Goal: Task Accomplishment & Management: Complete application form

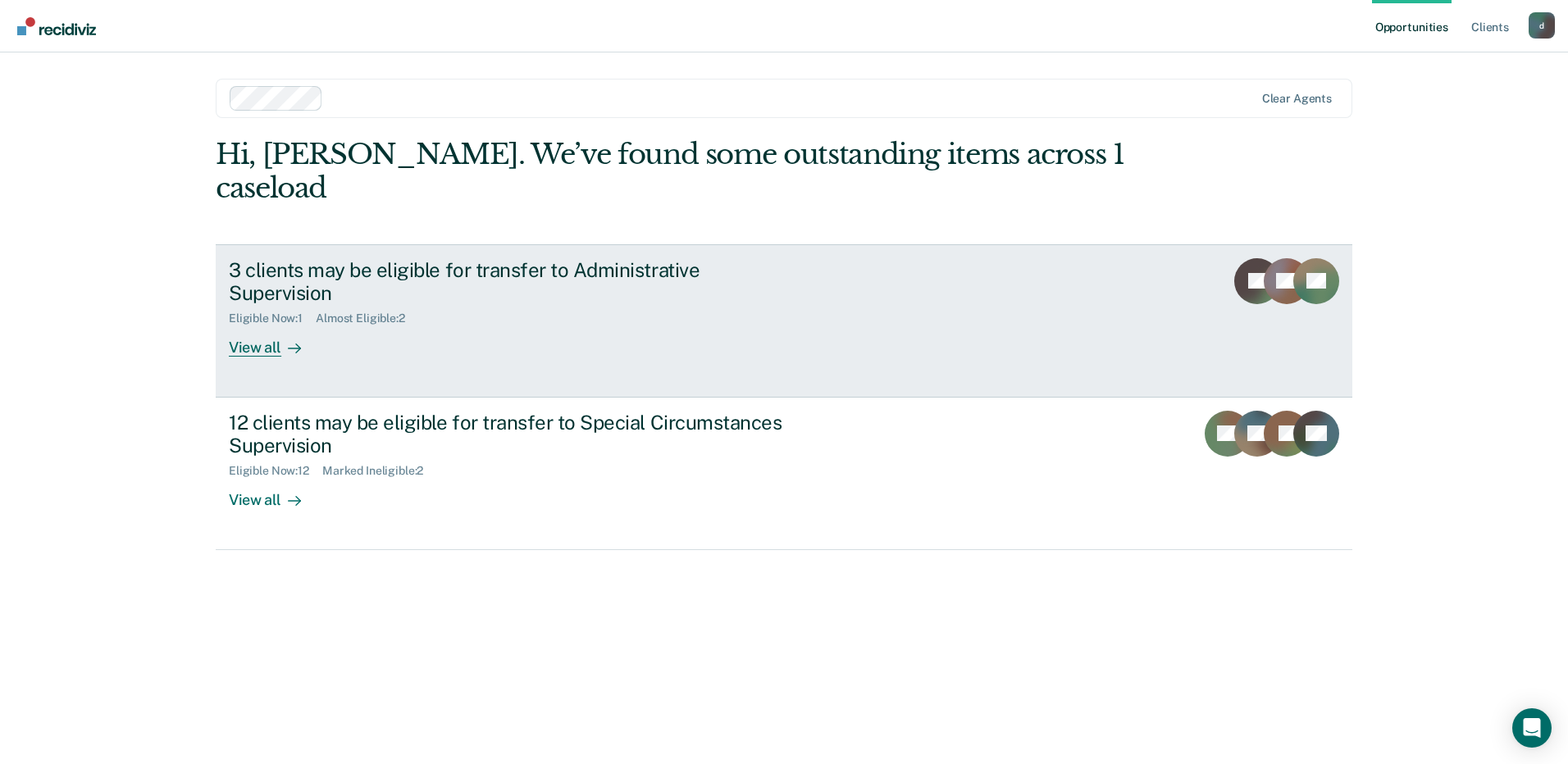
click at [564, 281] on div "3 clients may be eligible for transfer to Administrative Supervision Eligible N…" at bounding box center [537, 308] width 615 height 99
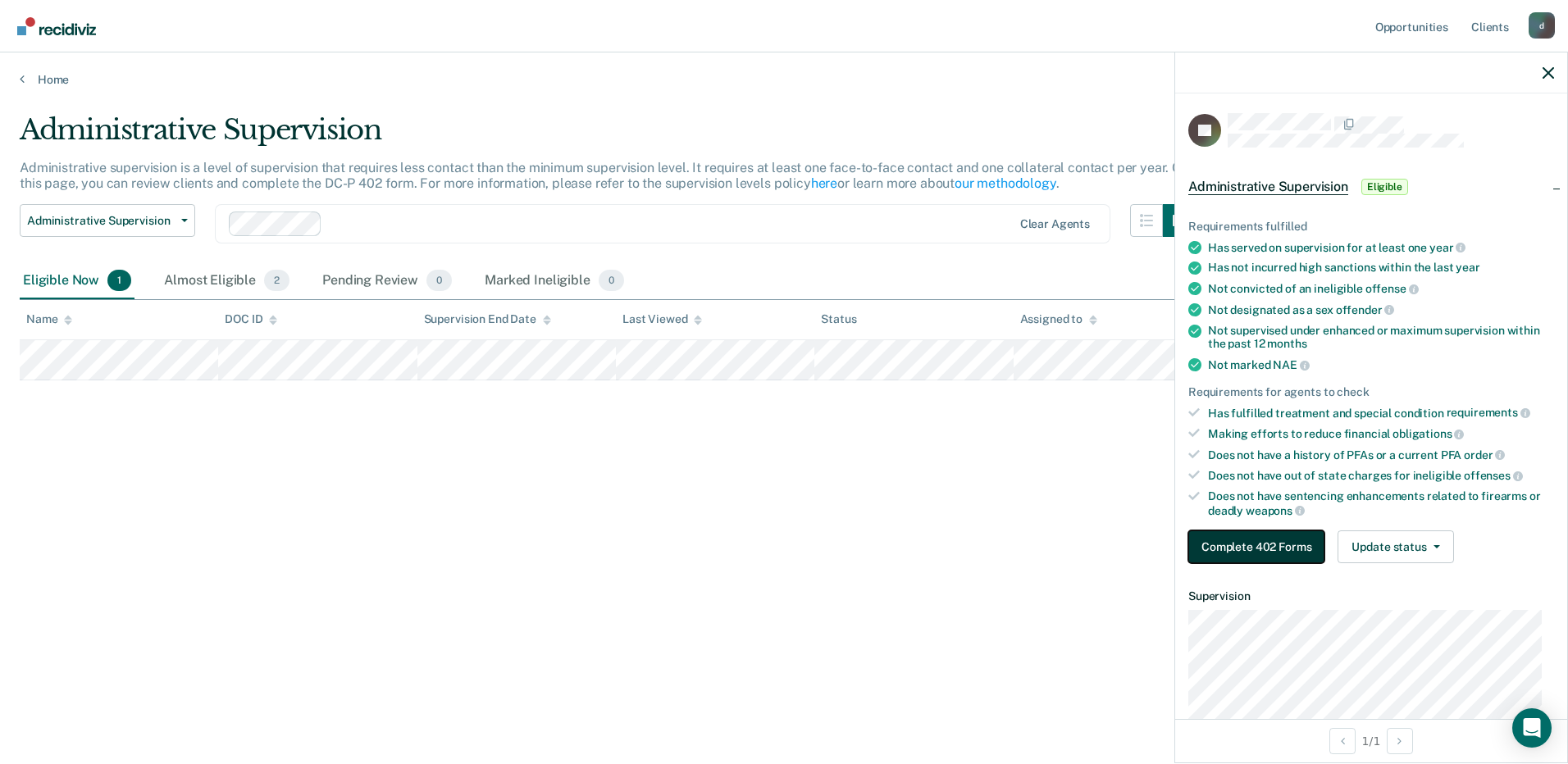
click at [1286, 539] on button "Complete 402 Forms" at bounding box center [1256, 546] width 136 height 33
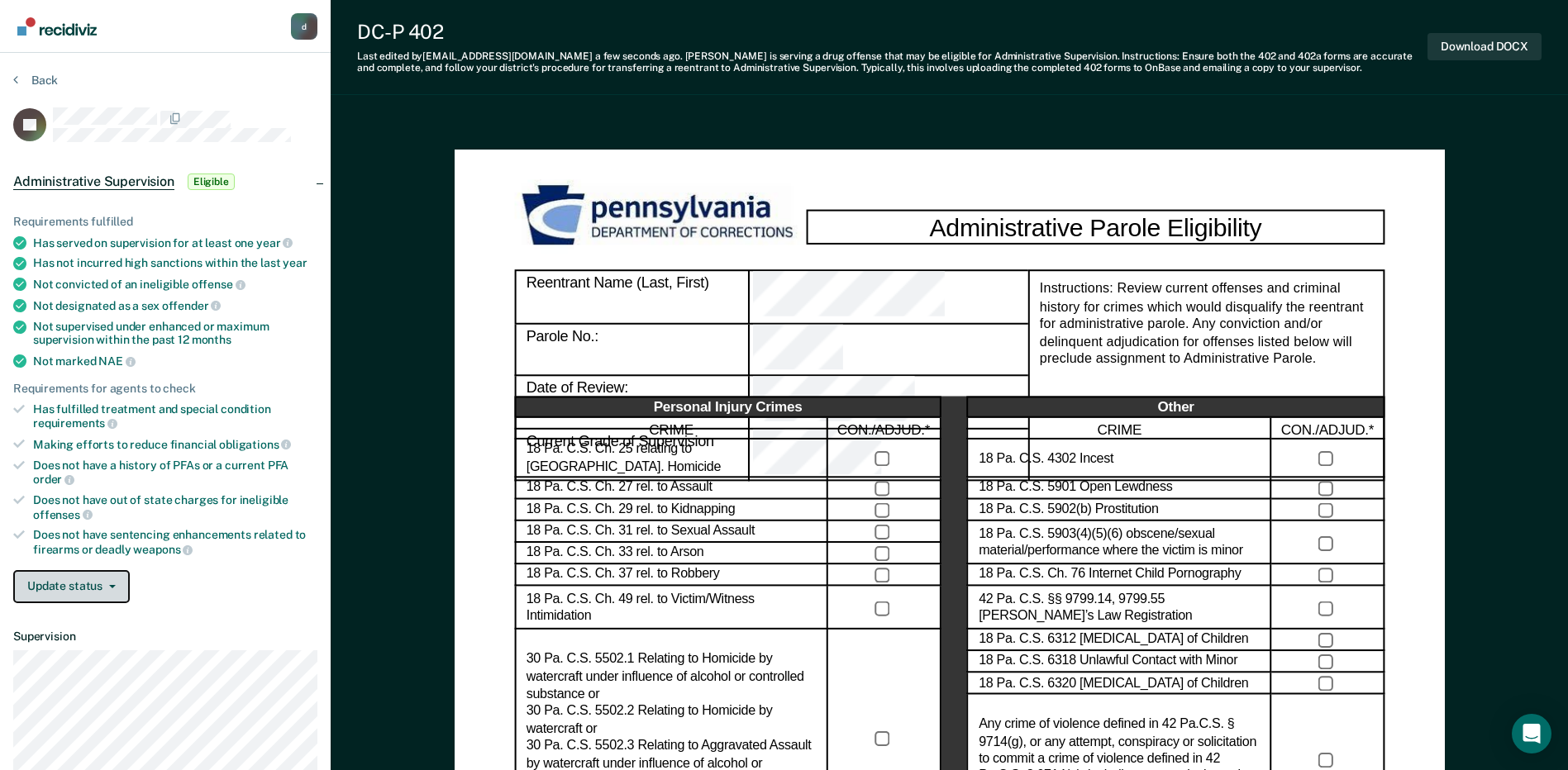
click at [110, 589] on button "Update status" at bounding box center [72, 586] width 116 height 33
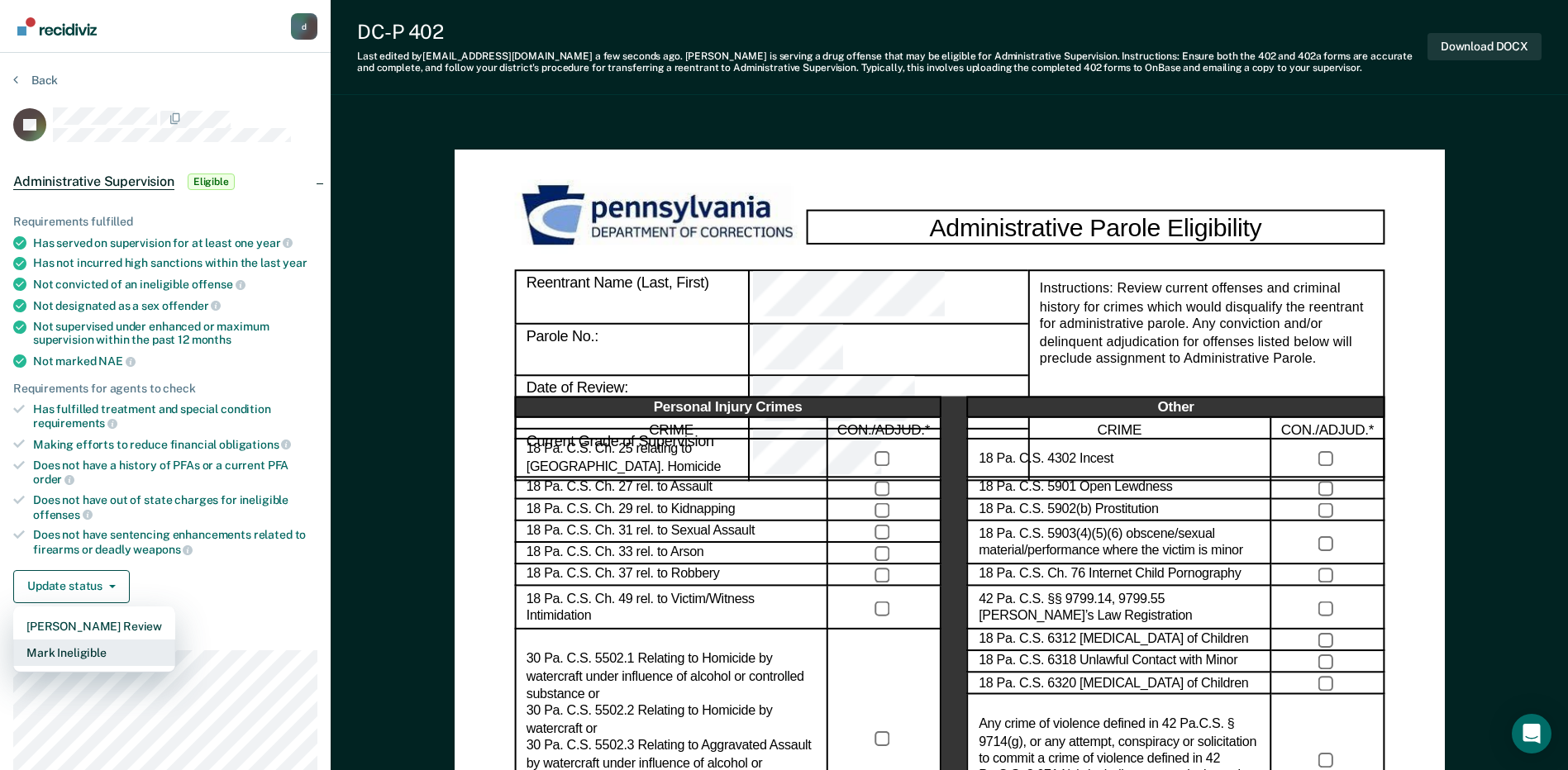
click at [115, 655] on button "Mark Ineligible" at bounding box center [94, 654] width 162 height 27
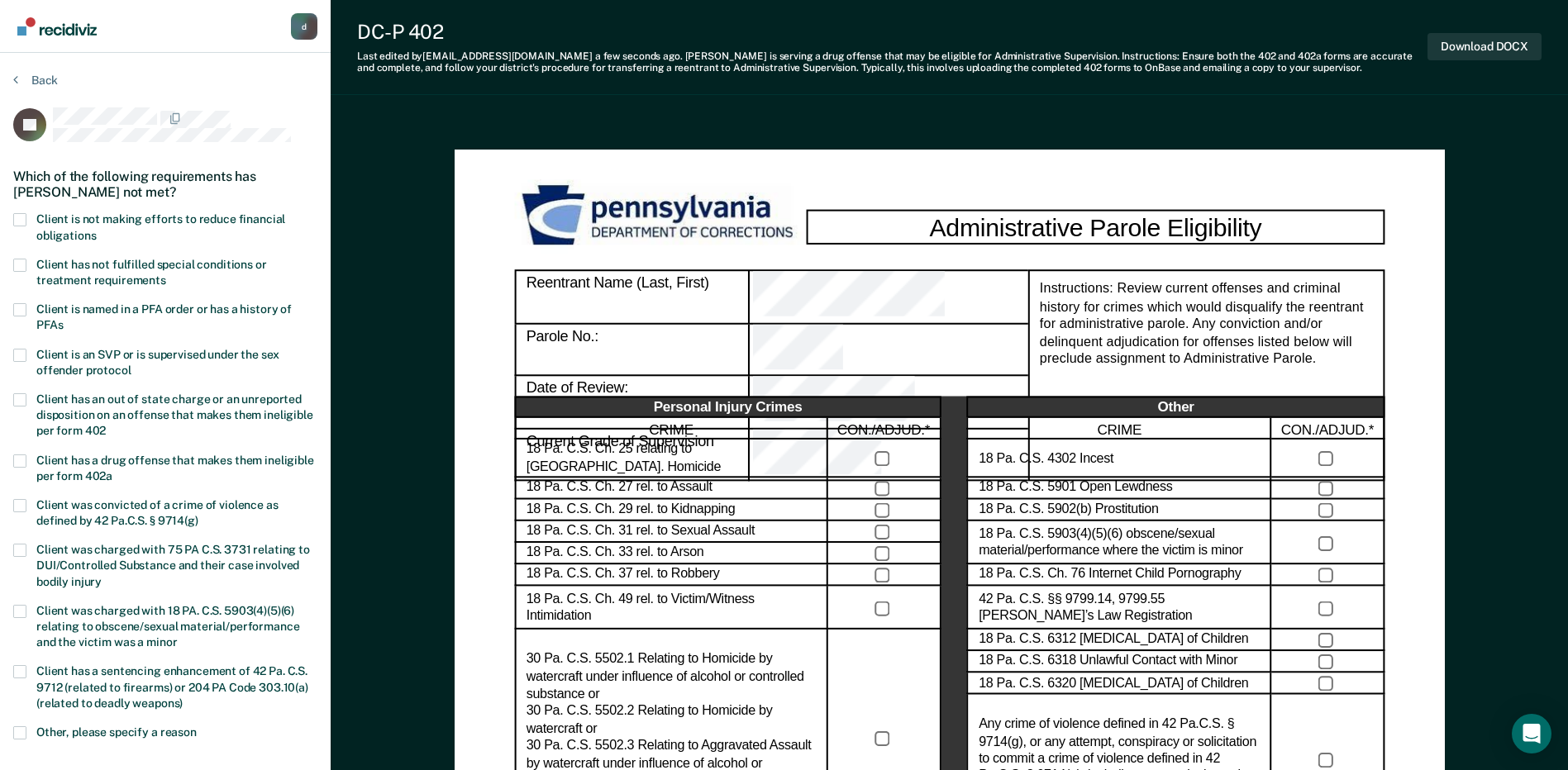
click at [21, 218] on span at bounding box center [20, 219] width 13 height 13
click at [96, 230] on input "Client is not making efforts to reduce financial obligations" at bounding box center [96, 230] width 0 height 0
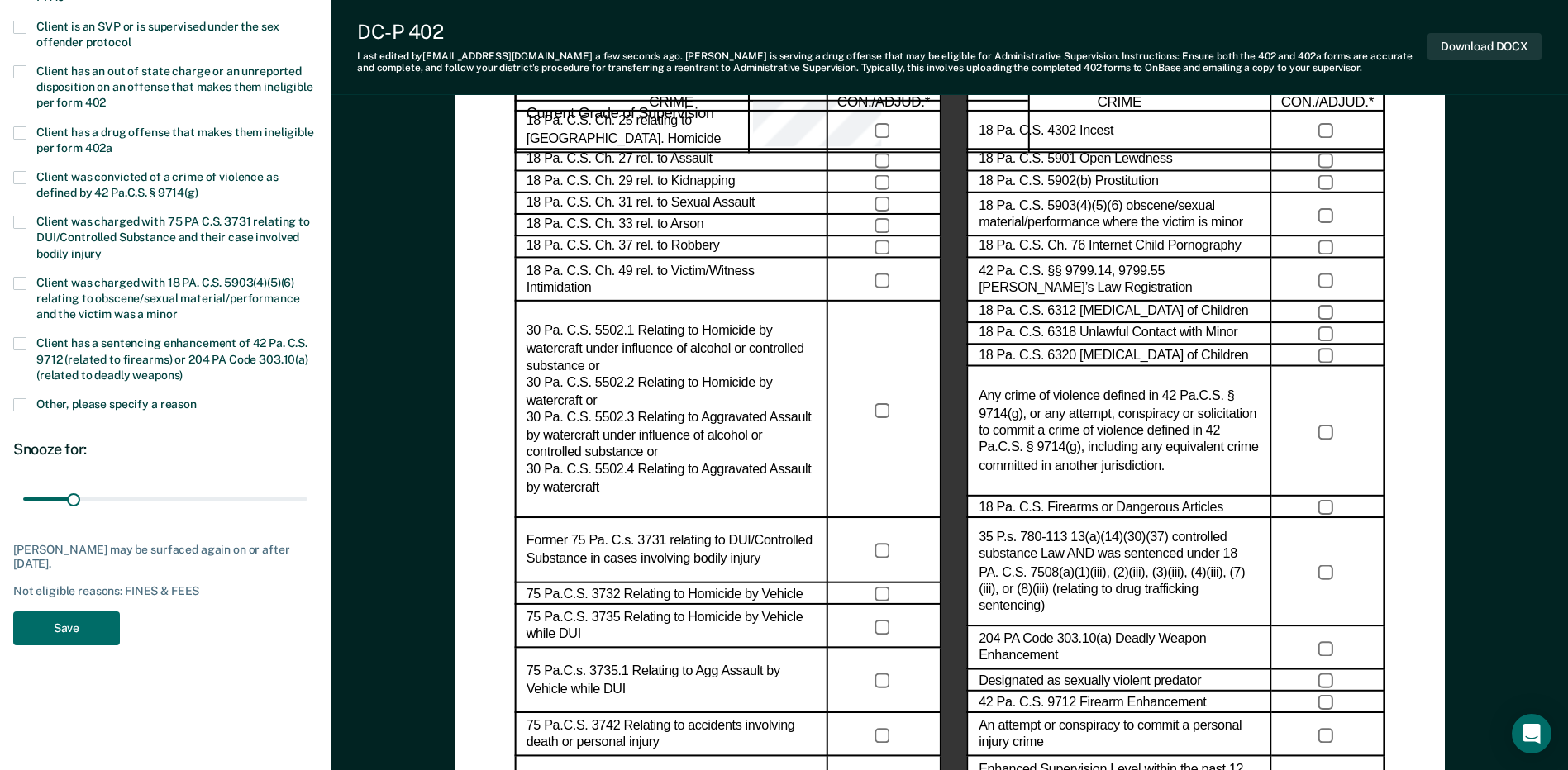
scroll to position [348, 0]
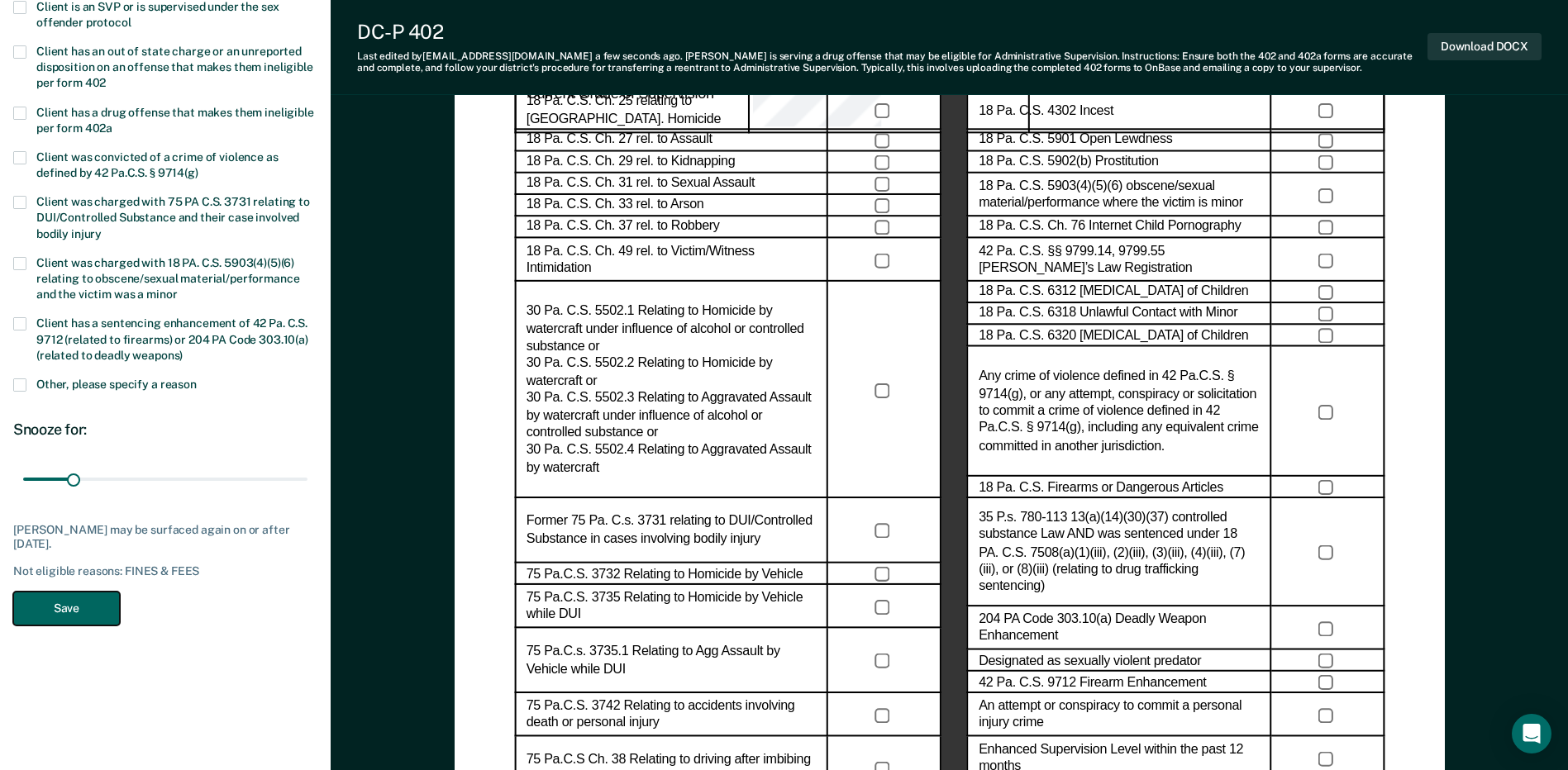
click at [51, 604] on button "Save" at bounding box center [66, 609] width 107 height 34
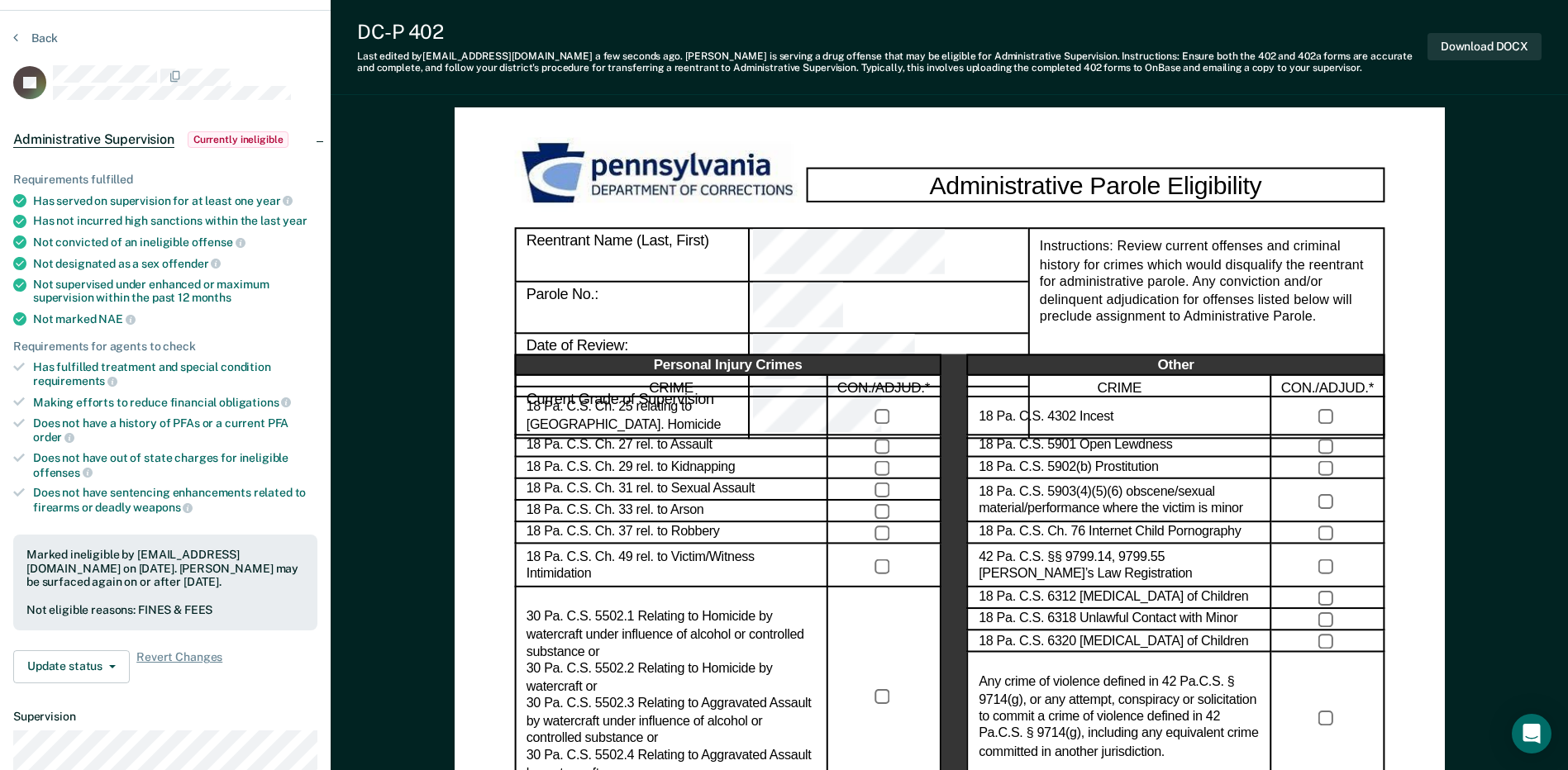
scroll to position [0, 0]
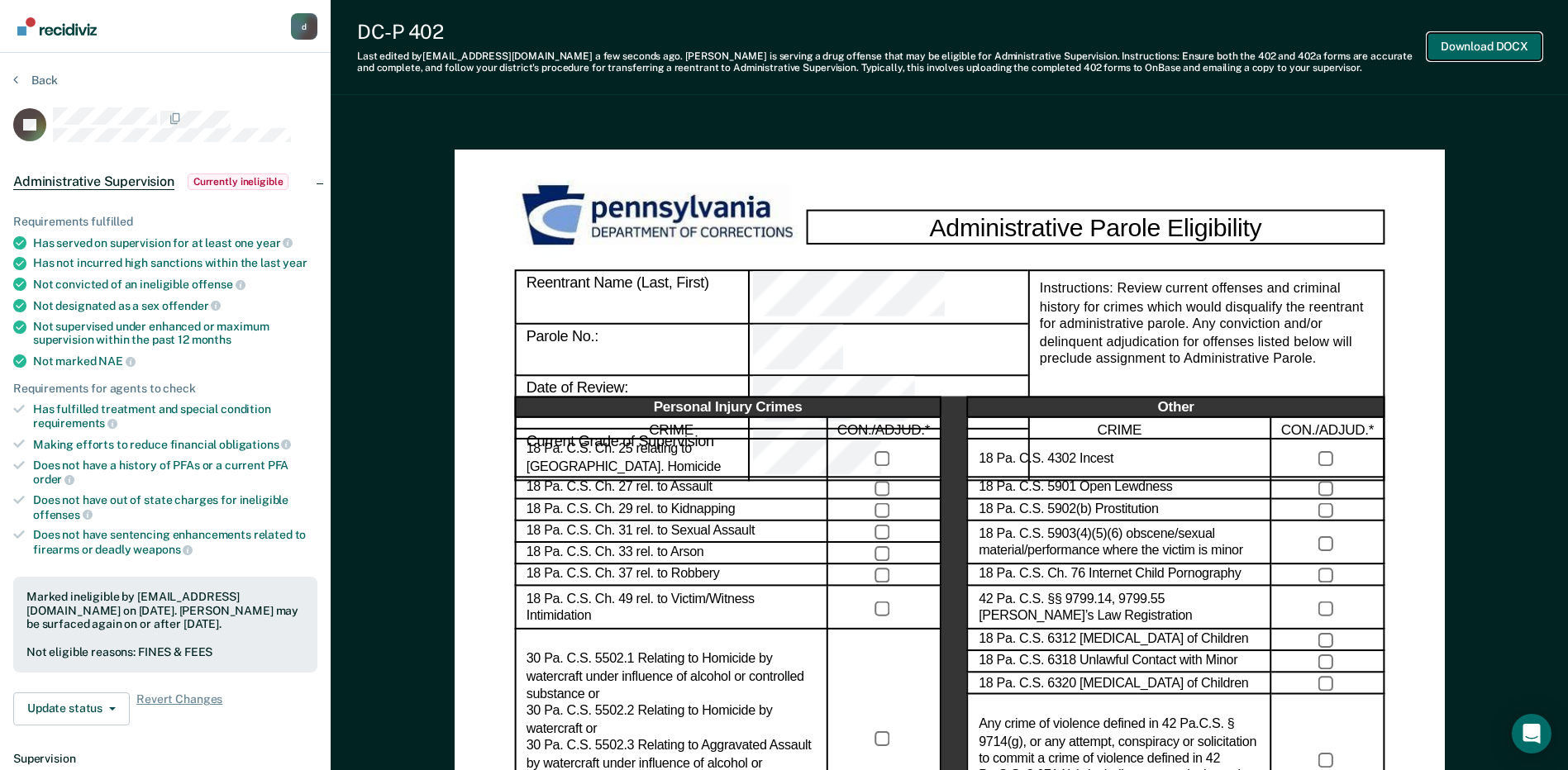
click at [1477, 44] on button "Download DOCX" at bounding box center [1484, 47] width 114 height 27
